Goal: Check status: Check status

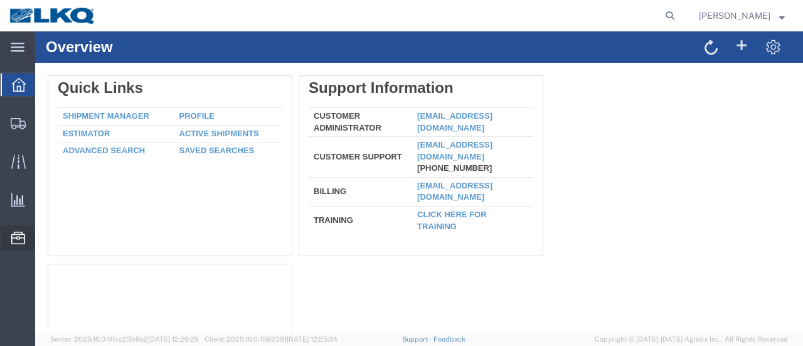
click at [0, 0] on span "Location Appointment" at bounding box center [0, 0] width 0 height 0
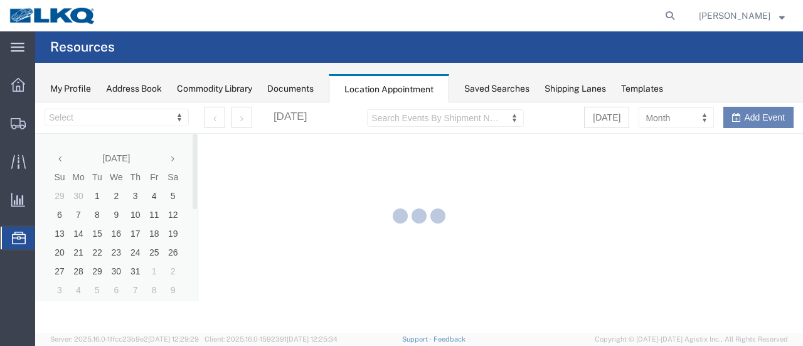
select select "28712"
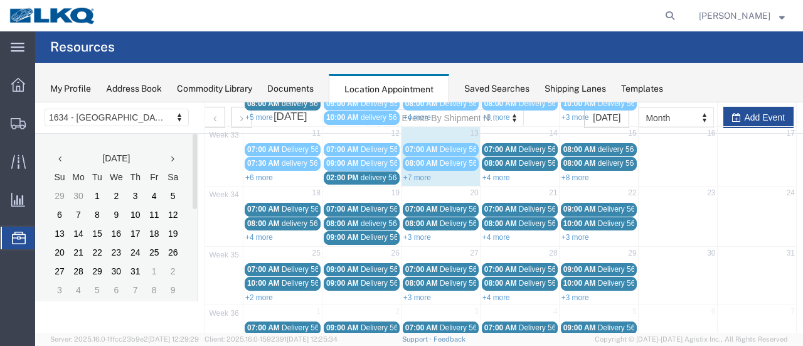
scroll to position [188, 0]
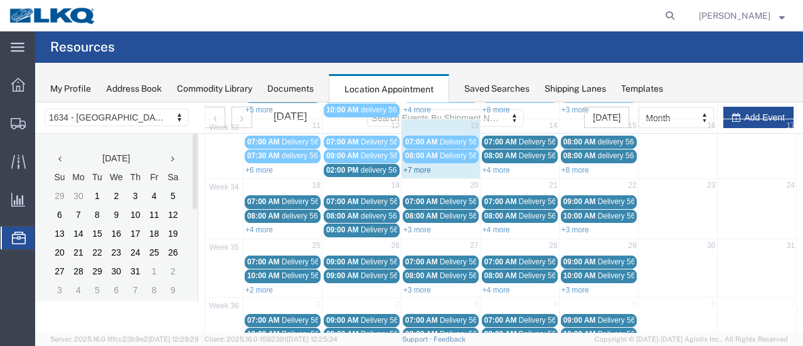
click at [414, 166] on link "+7 more" at bounding box center [417, 170] width 28 height 9
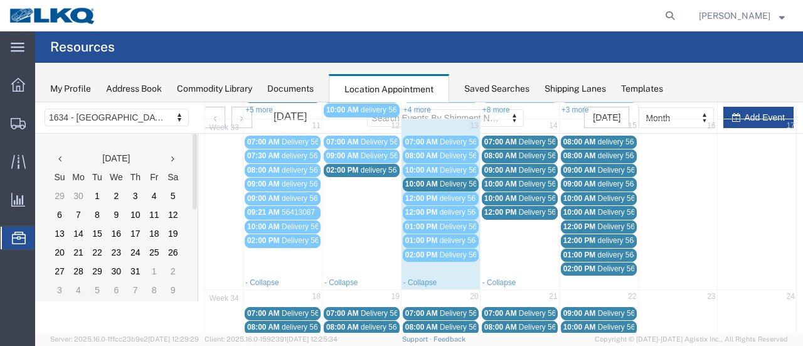
click at [448, 182] on span "Delivery 56124165" at bounding box center [471, 183] width 62 height 9
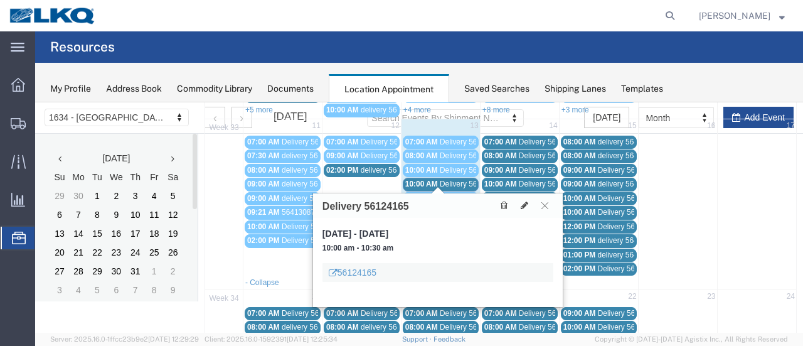
click at [544, 204] on icon at bounding box center [545, 205] width 7 height 8
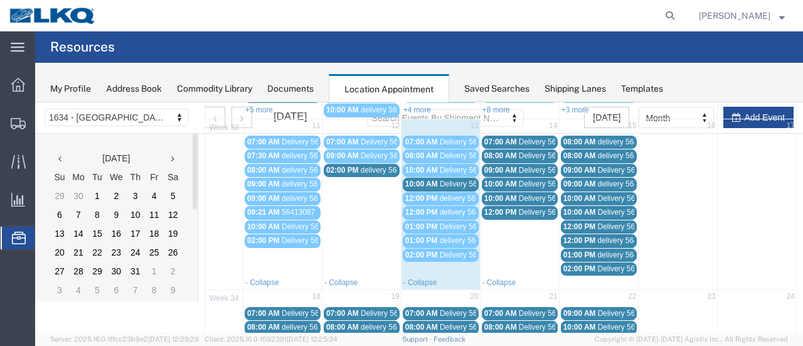
click at [375, 166] on span "delivery 56402725" at bounding box center [391, 170] width 61 height 9
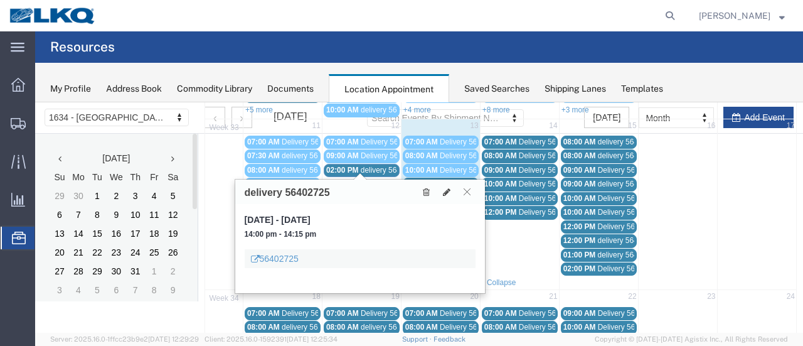
click at [468, 188] on icon at bounding box center [467, 192] width 7 height 8
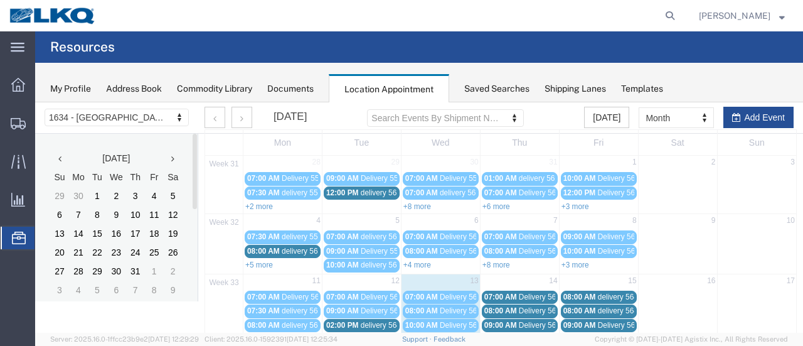
scroll to position [0, 0]
